Goal: Task Accomplishment & Management: Manage account settings

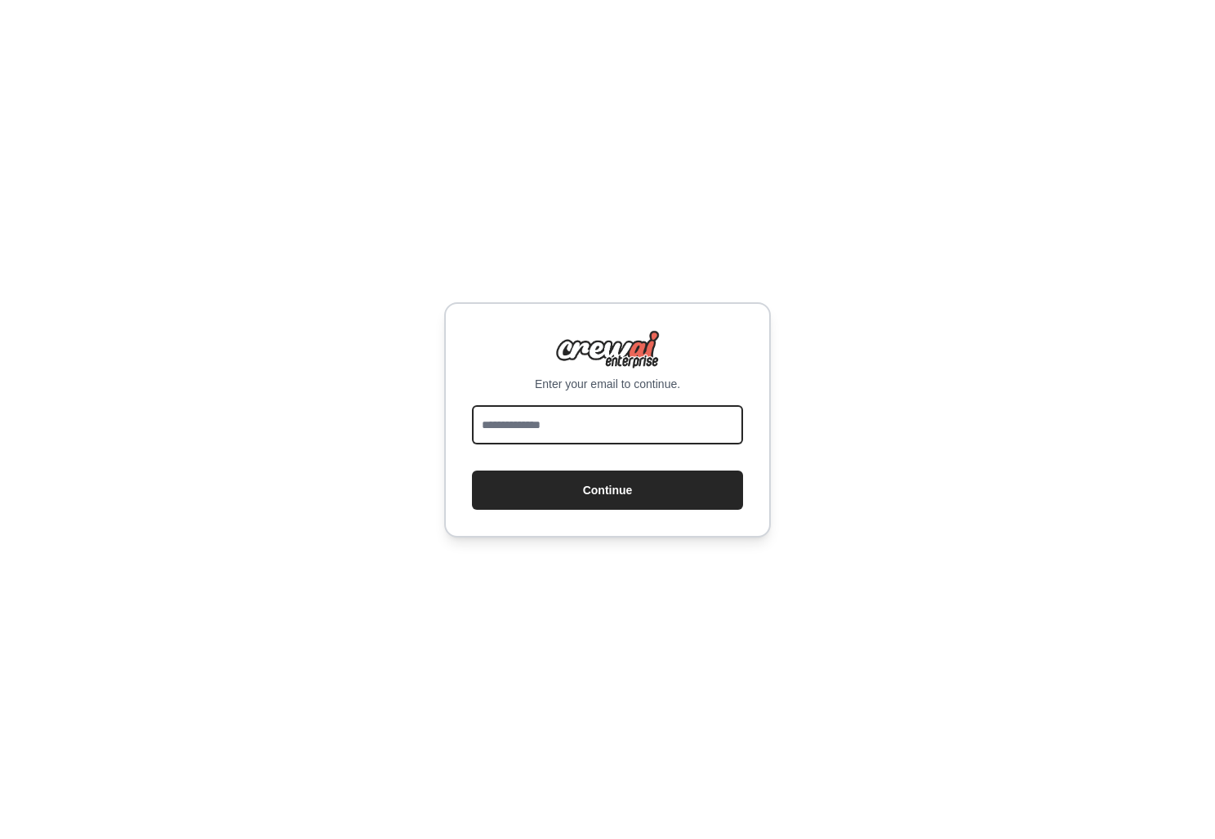
click at [648, 430] on input "email" at bounding box center [607, 424] width 271 height 39
click at [0, 838] on com-1password-button at bounding box center [0, 839] width 0 height 0
click at [647, 425] on input "email" at bounding box center [607, 424] width 271 height 39
type input "**********"
click at [472, 470] on button "Continue" at bounding box center [607, 489] width 271 height 39
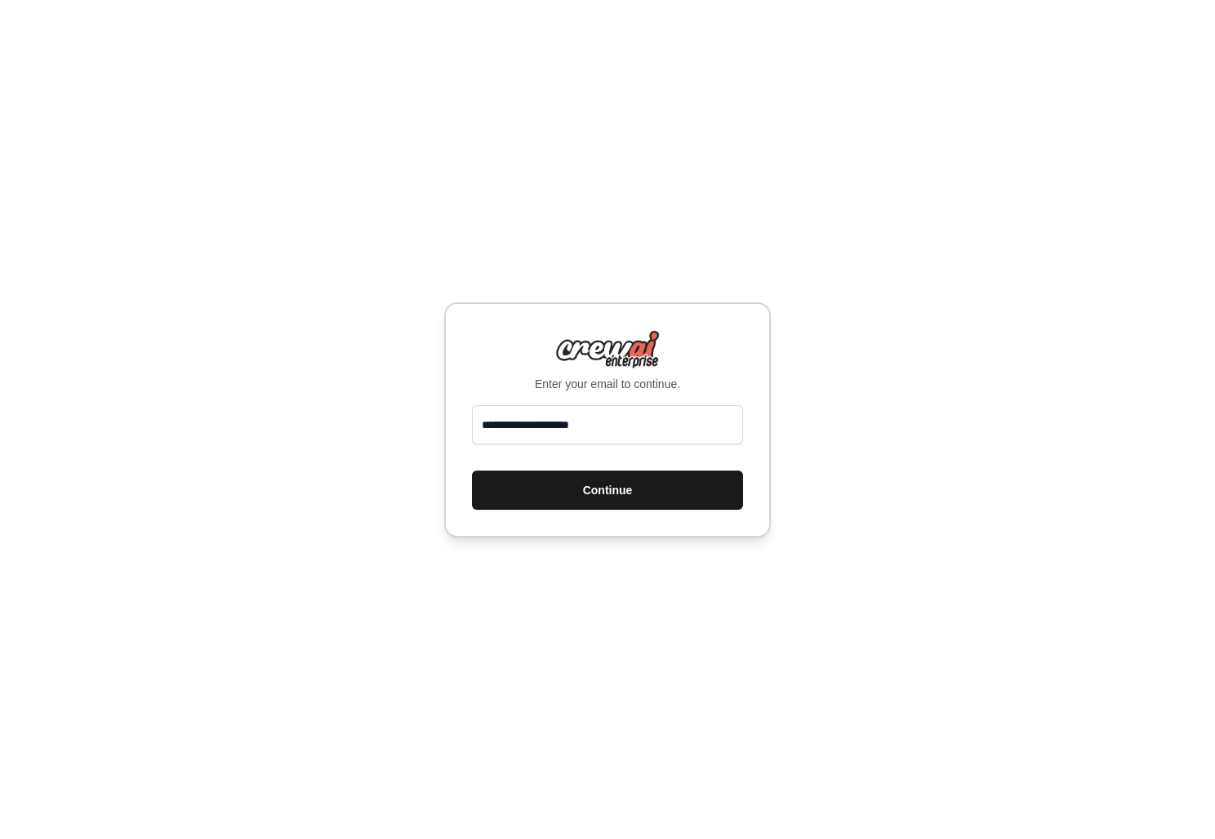
click at [710, 487] on button "Continue" at bounding box center [607, 489] width 271 height 39
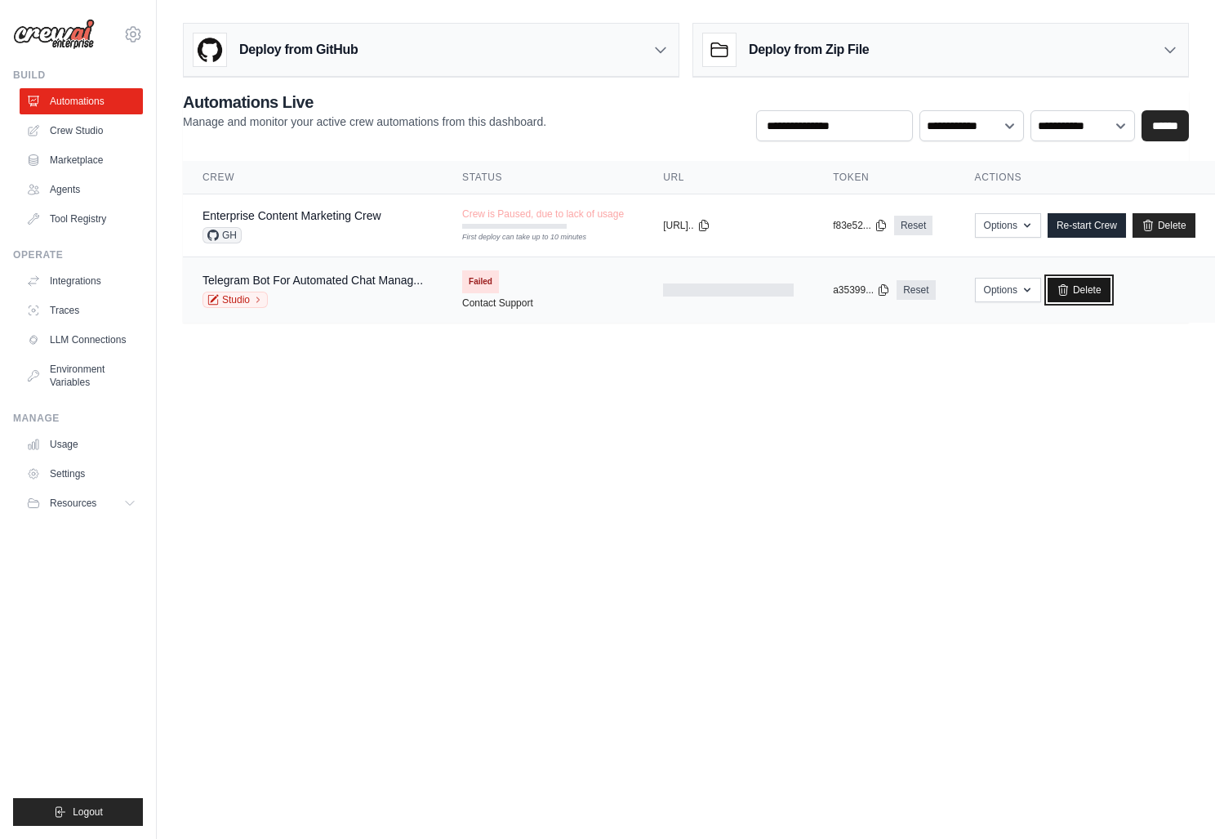
click at [1075, 296] on link "Delete" at bounding box center [1079, 290] width 63 height 24
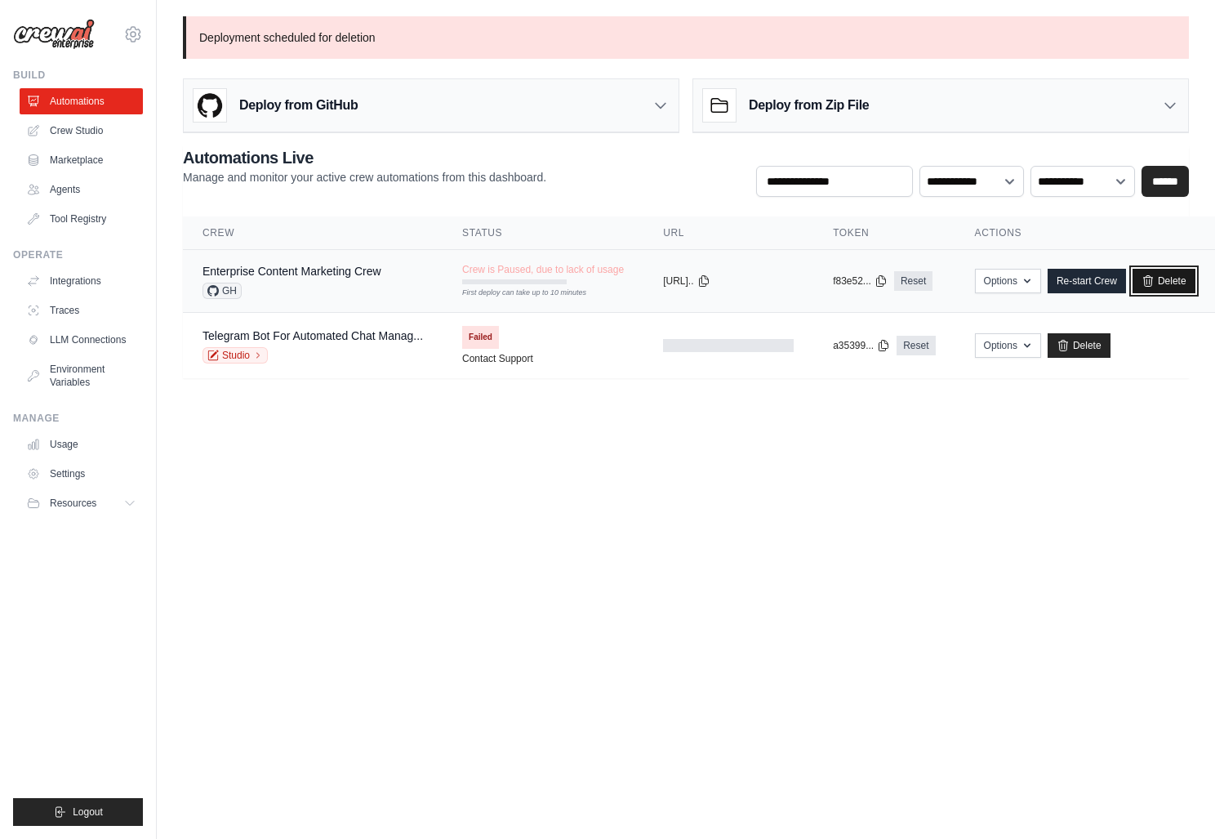
click at [1162, 279] on link "Delete" at bounding box center [1163, 281] width 63 height 24
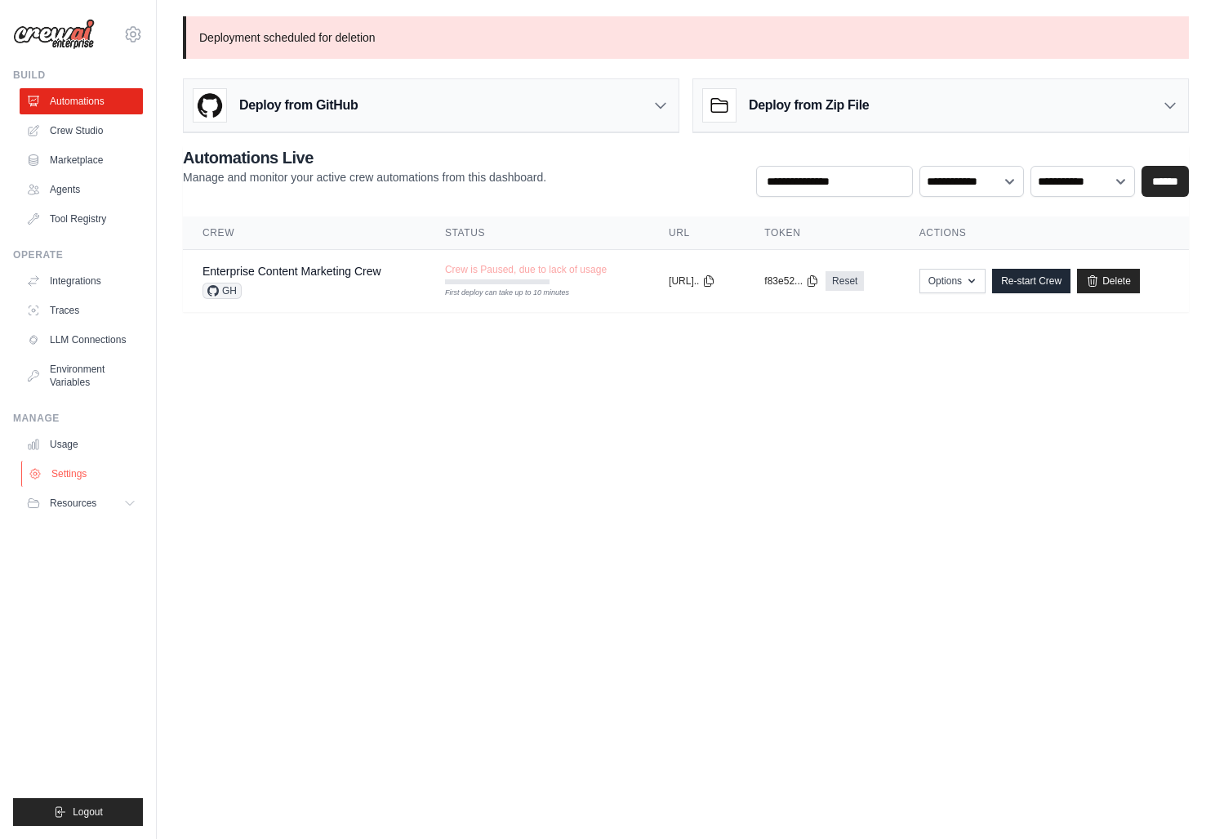
click at [78, 478] on link "Settings" at bounding box center [82, 474] width 123 height 26
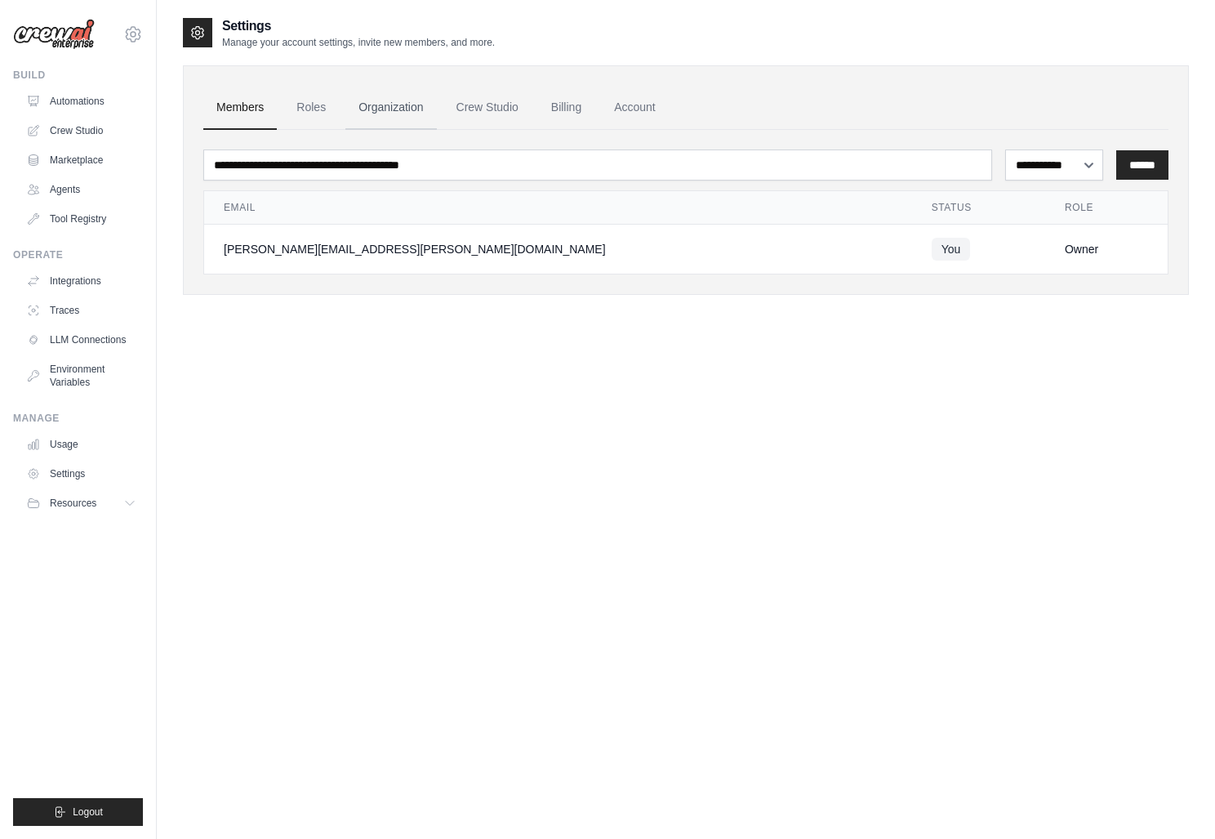
click at [414, 110] on link "Organization" at bounding box center [390, 108] width 91 height 44
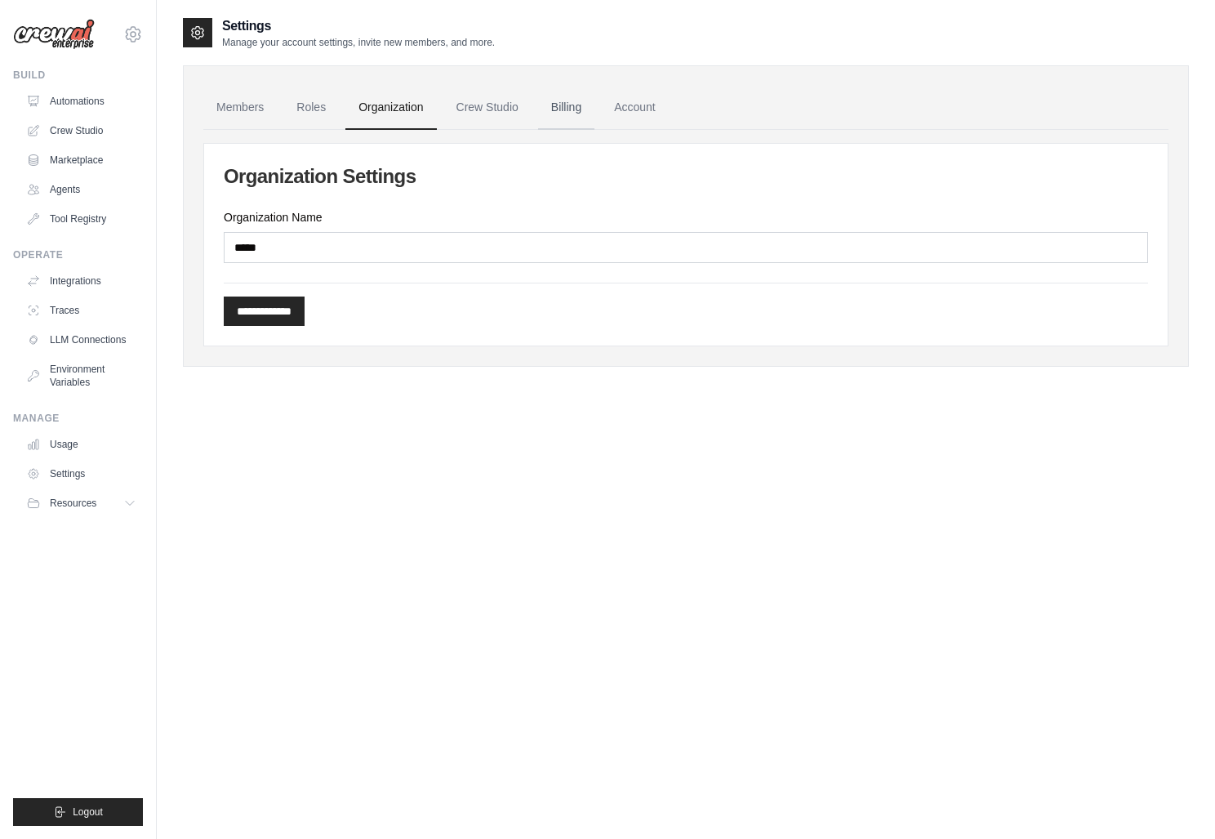
click at [586, 96] on link "Billing" at bounding box center [566, 108] width 56 height 44
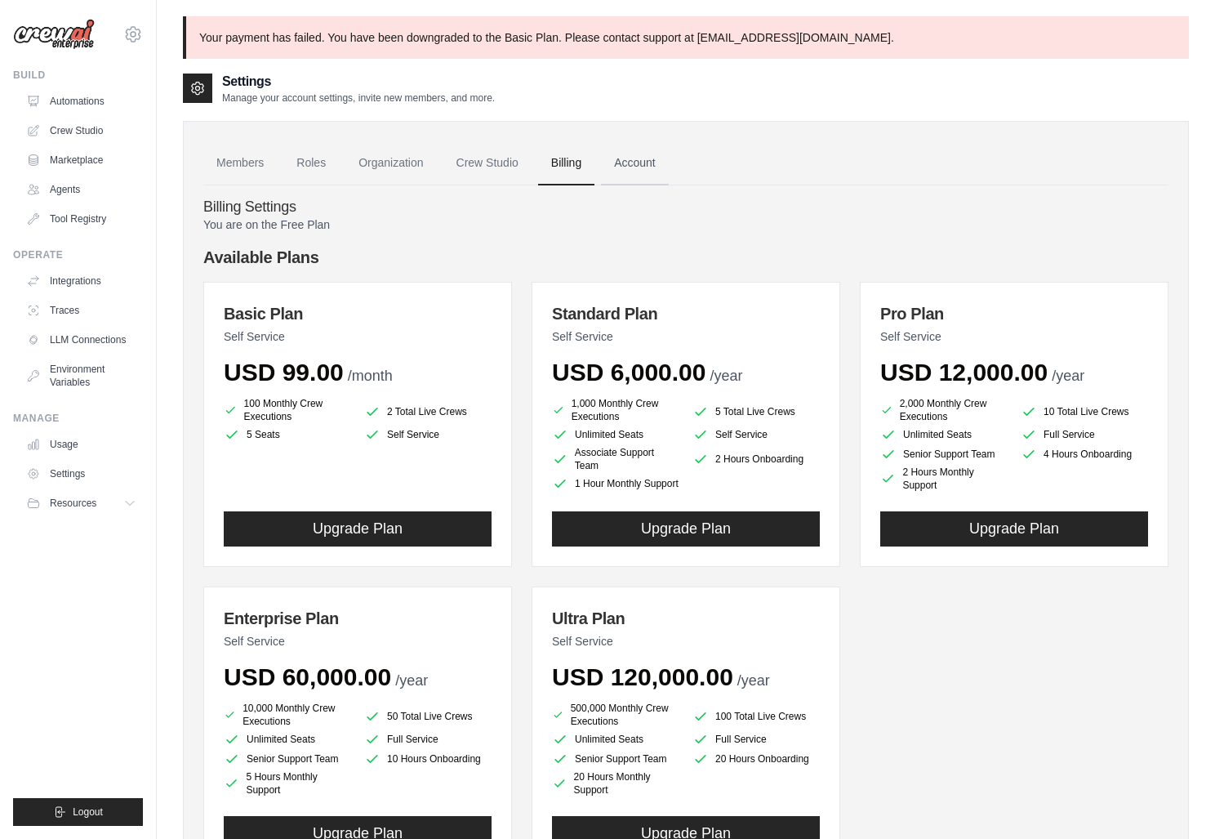
click at [645, 163] on link "Account" at bounding box center [635, 163] width 68 height 44
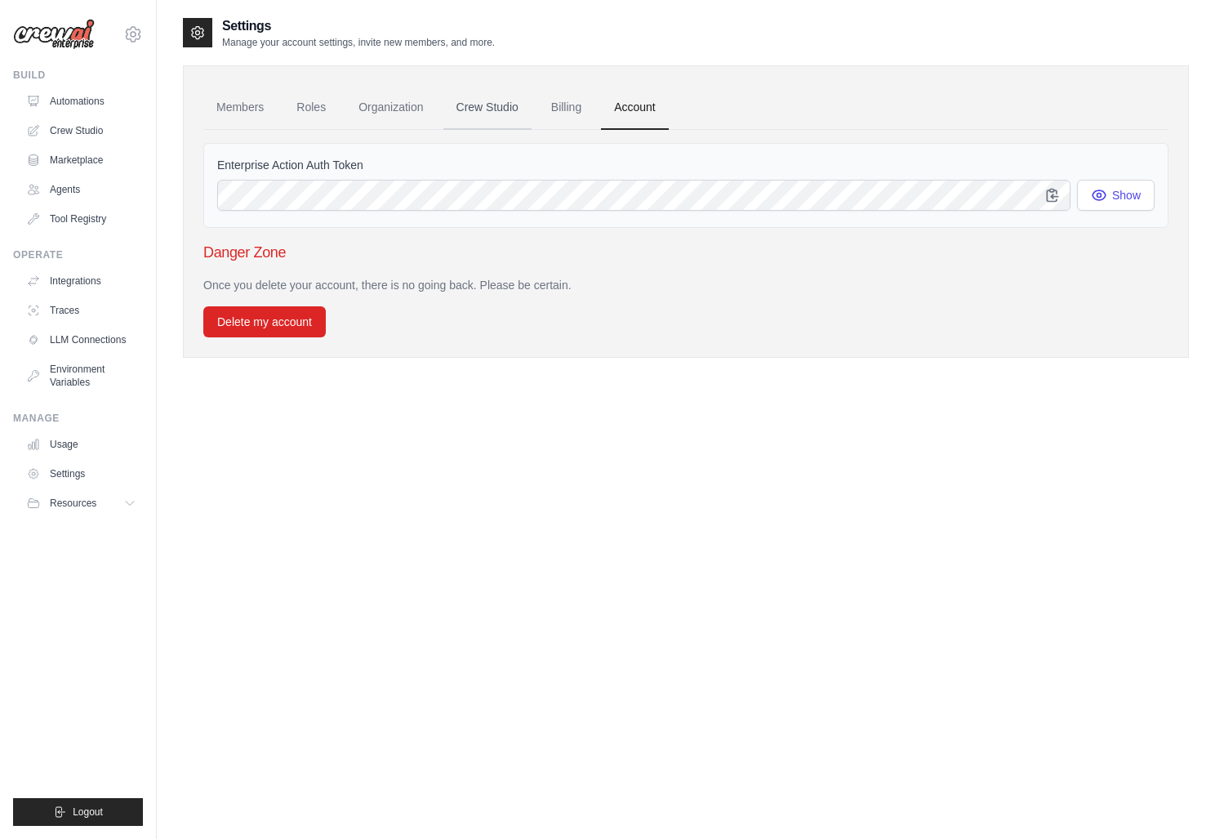
click at [474, 111] on link "Crew Studio" at bounding box center [487, 108] width 88 height 44
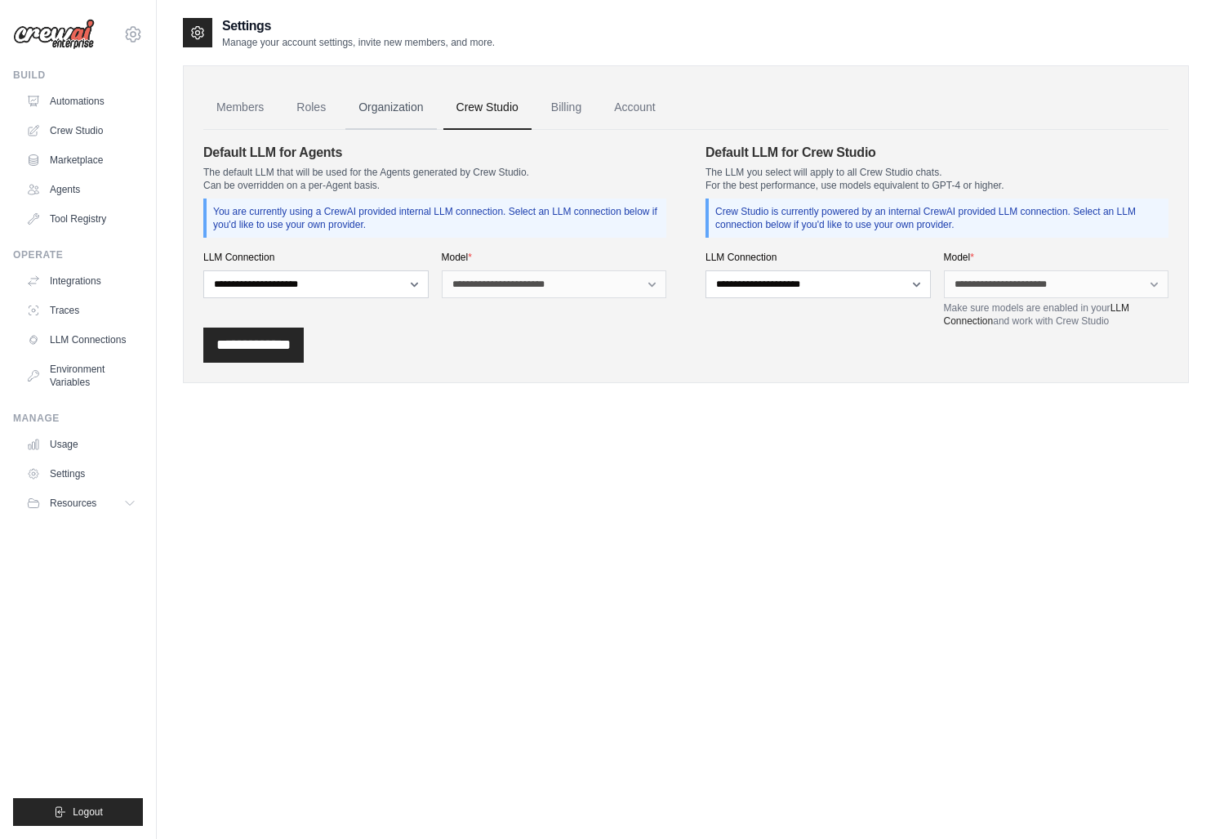
click at [391, 114] on link "Organization" at bounding box center [390, 108] width 91 height 44
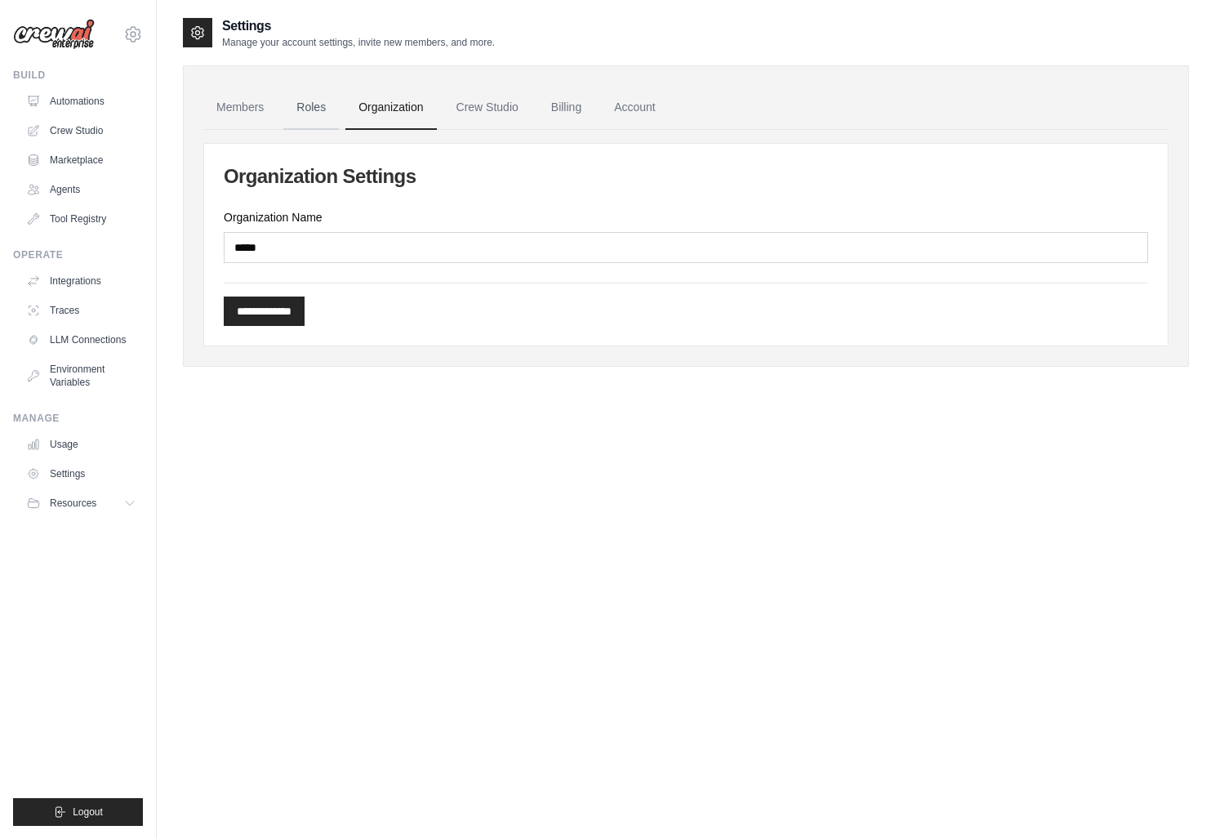
click at [327, 103] on link "Roles" at bounding box center [311, 108] width 56 height 44
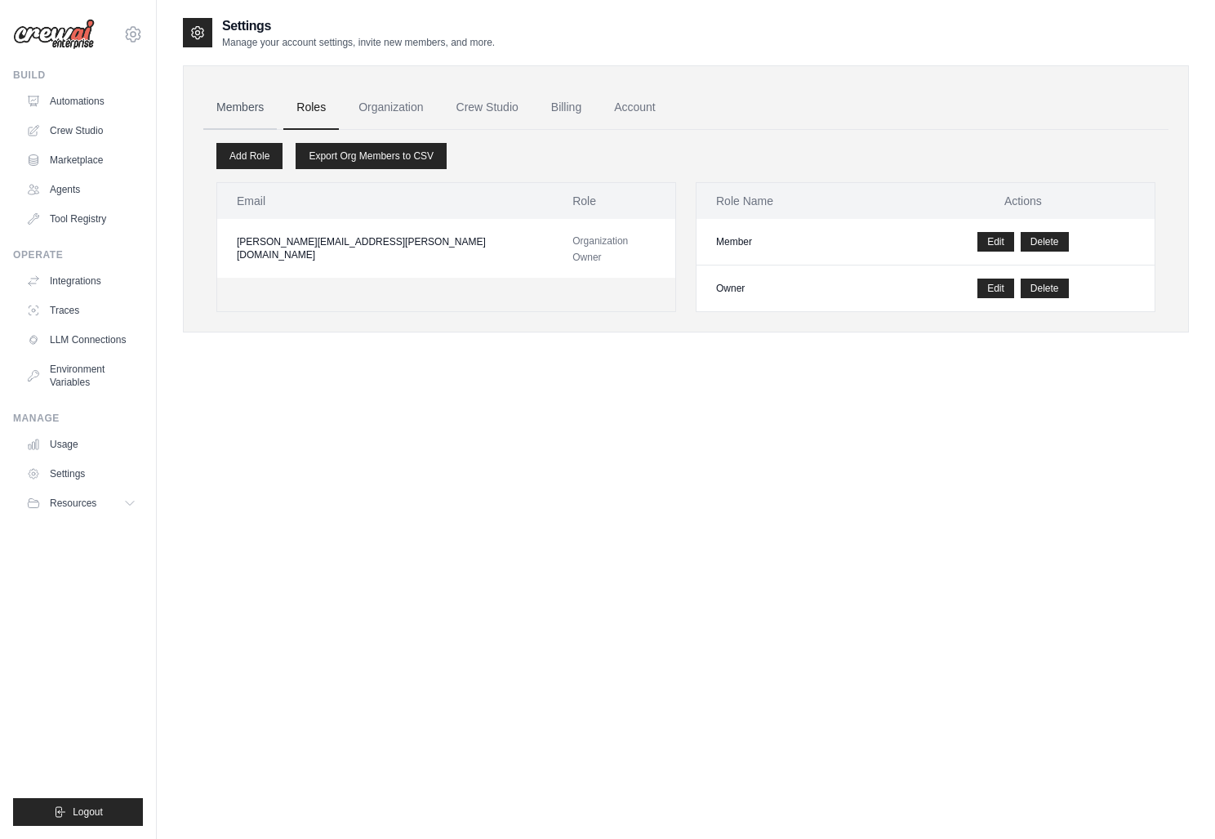
click at [246, 110] on link "Members" at bounding box center [239, 108] width 73 height 44
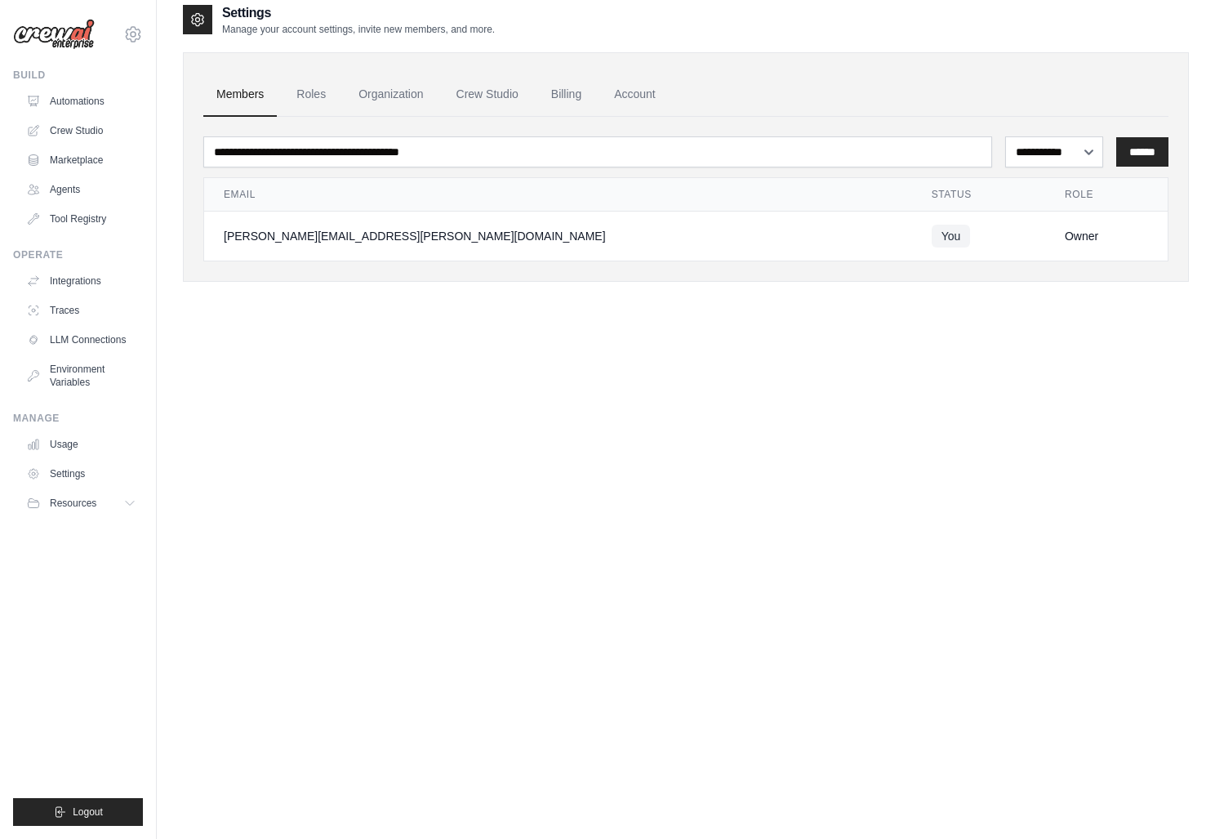
scroll to position [33, 0]
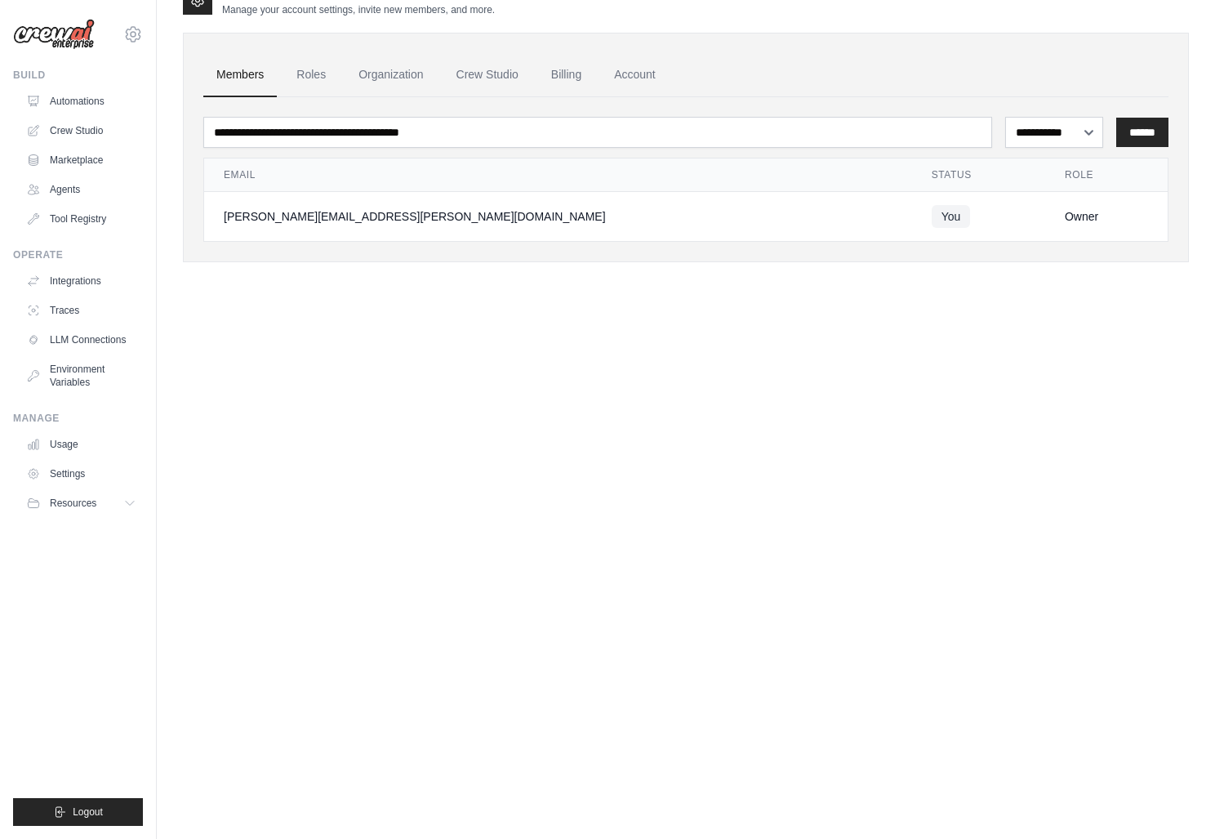
click at [441, 550] on div "**********" at bounding box center [686, 403] width 1006 height 839
